Goal: Task Accomplishment & Management: Manage account settings

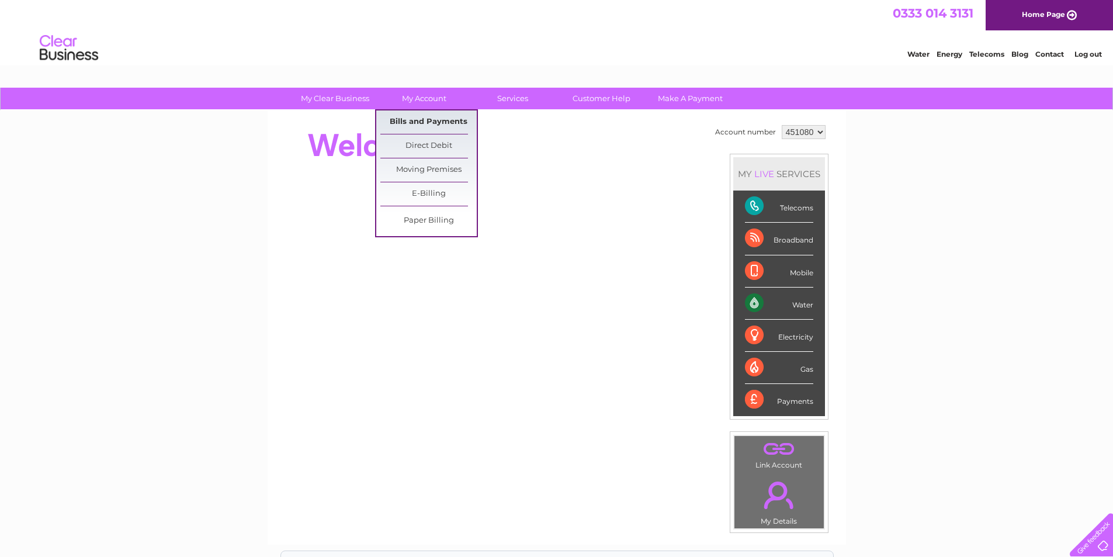
click at [442, 118] on link "Bills and Payments" at bounding box center [428, 121] width 96 height 23
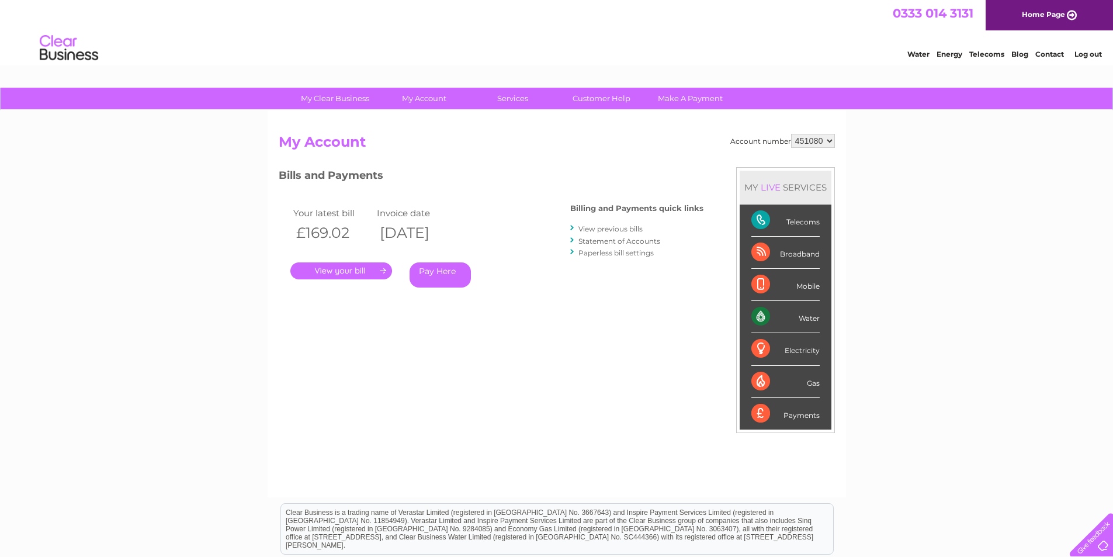
click at [365, 267] on link "." at bounding box center [341, 270] width 102 height 17
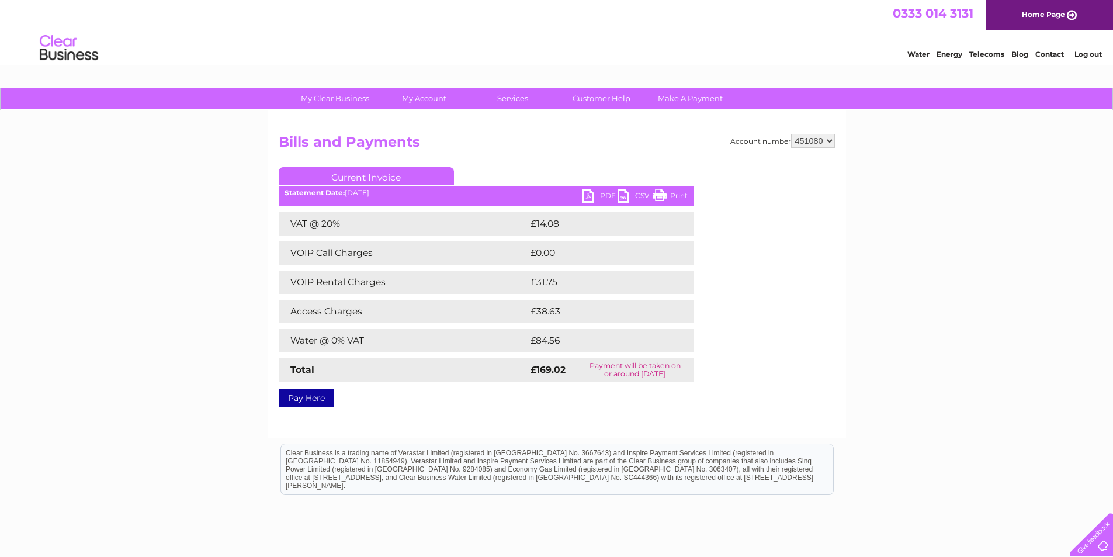
drag, startPoint x: 674, startPoint y: 199, endPoint x: 947, endPoint y: 41, distance: 314.5
click at [674, 199] on link "Print" at bounding box center [670, 197] width 35 height 17
click at [589, 200] on link "PDF" at bounding box center [600, 197] width 35 height 17
click at [593, 193] on link "PDF" at bounding box center [600, 197] width 35 height 17
